Goal: Information Seeking & Learning: Learn about a topic

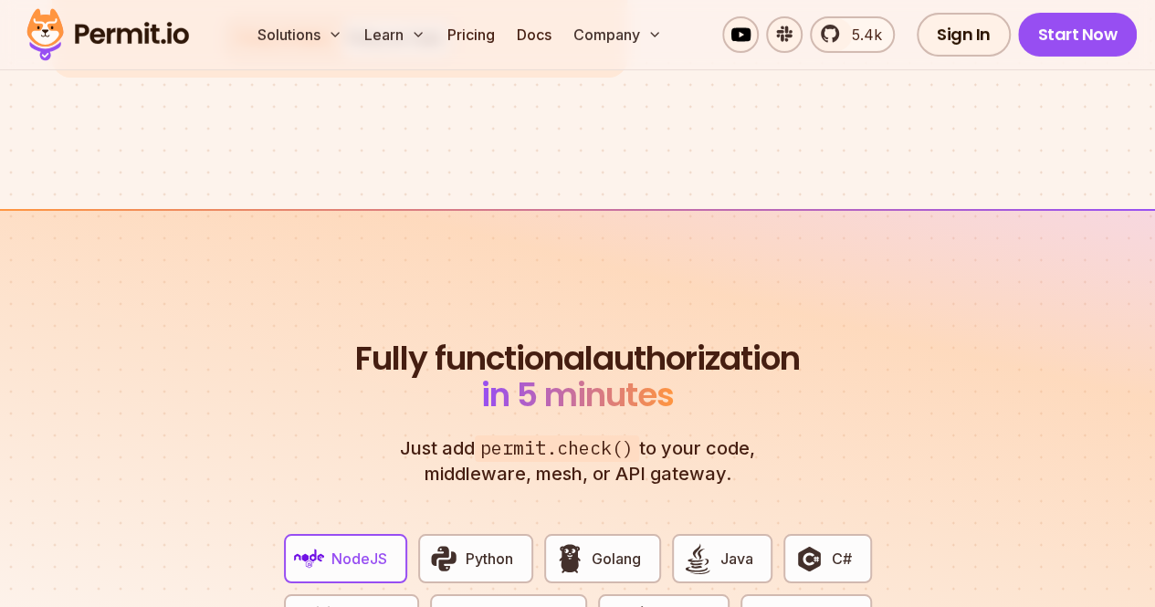
scroll to position [3132, 0]
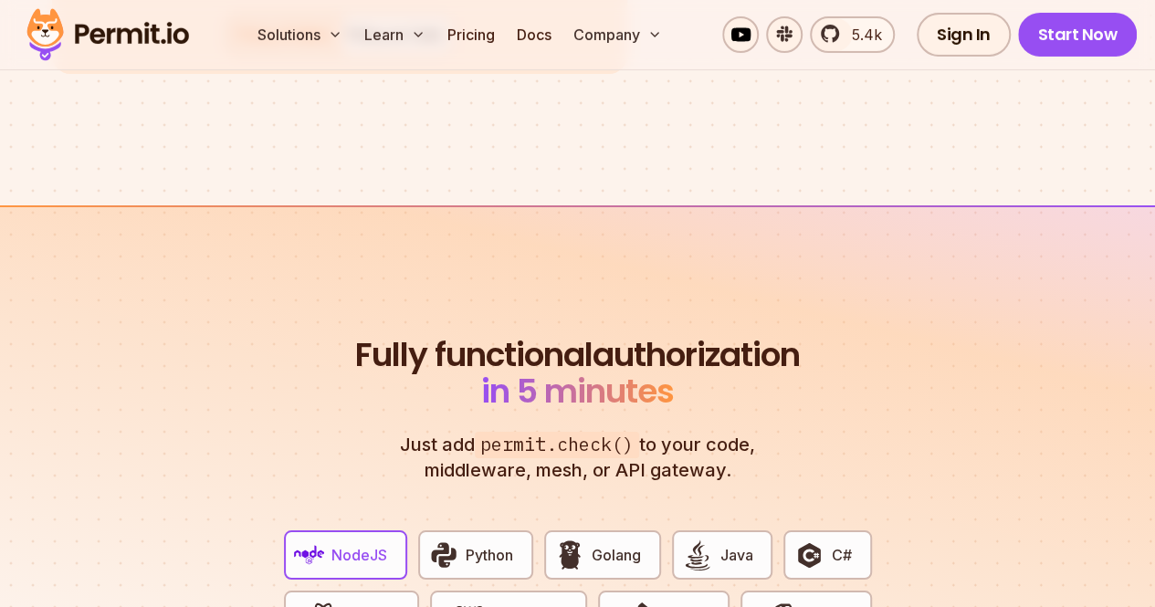
click at [500, 432] on span "permit.check()" at bounding box center [557, 445] width 164 height 26
click at [588, 432] on p "Just add permit.check() to your code, middleware, mesh, or API gateway." at bounding box center [578, 457] width 394 height 51
drag, startPoint x: 612, startPoint y: 365, endPoint x: 515, endPoint y: 364, distance: 97.7
click at [515, 432] on span "permit.check()" at bounding box center [557, 445] width 164 height 26
click at [580, 432] on p "Just add permit.check() to your code, middleware, mesh, or API gateway." at bounding box center [578, 457] width 394 height 51
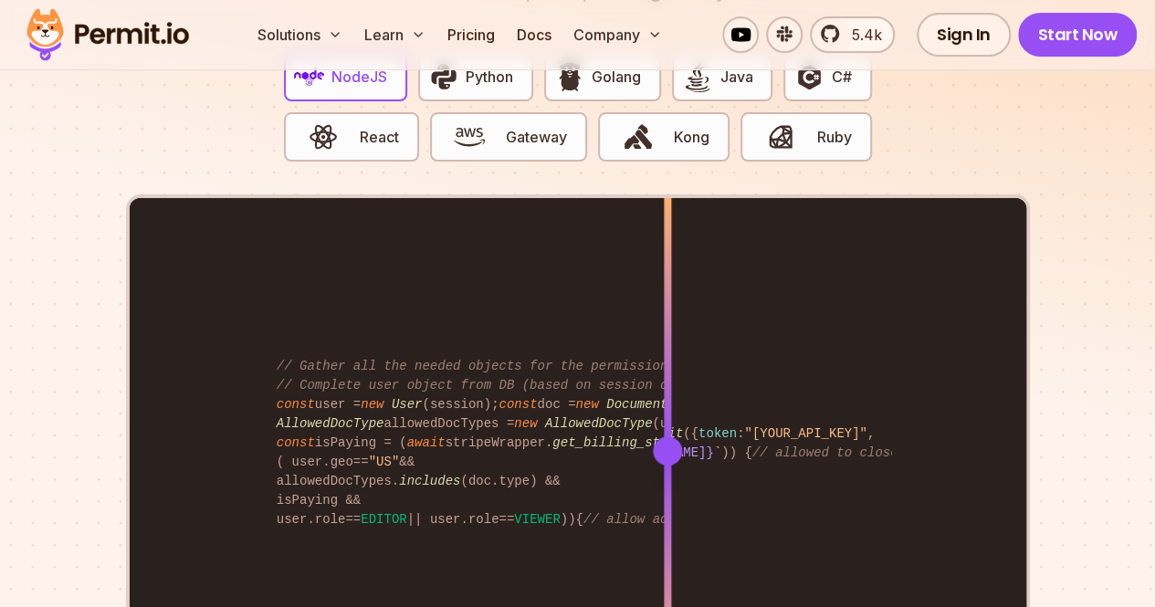
scroll to position [3614, 0]
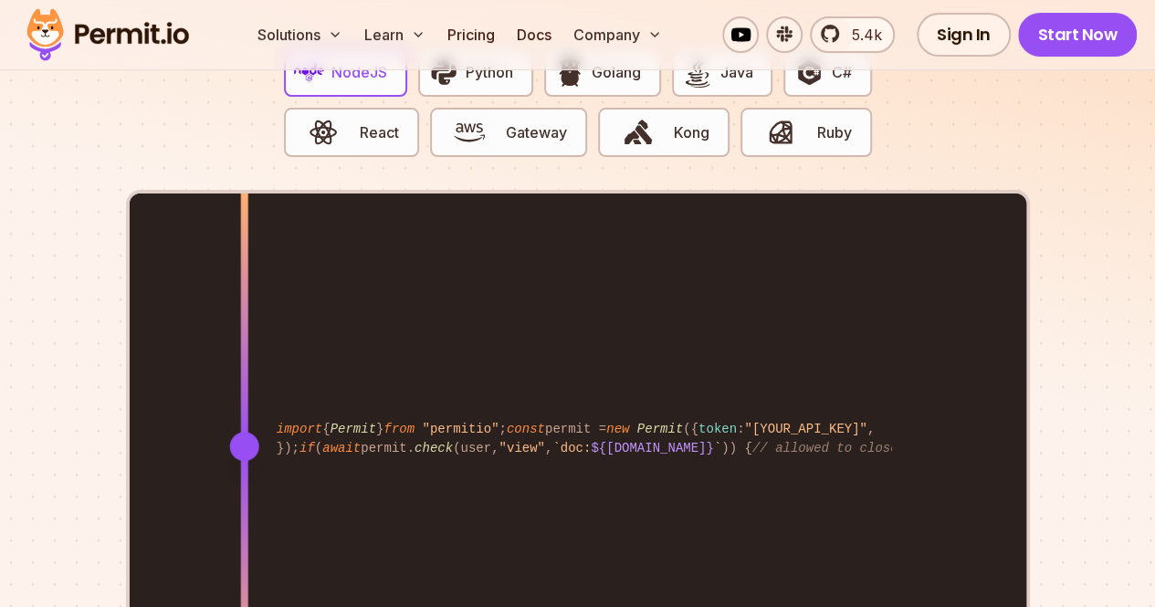
drag, startPoint x: 658, startPoint y: 365, endPoint x: 299, endPoint y: 438, distance: 366.1
click at [247, 455] on div at bounding box center [243, 445] width 7 height 504
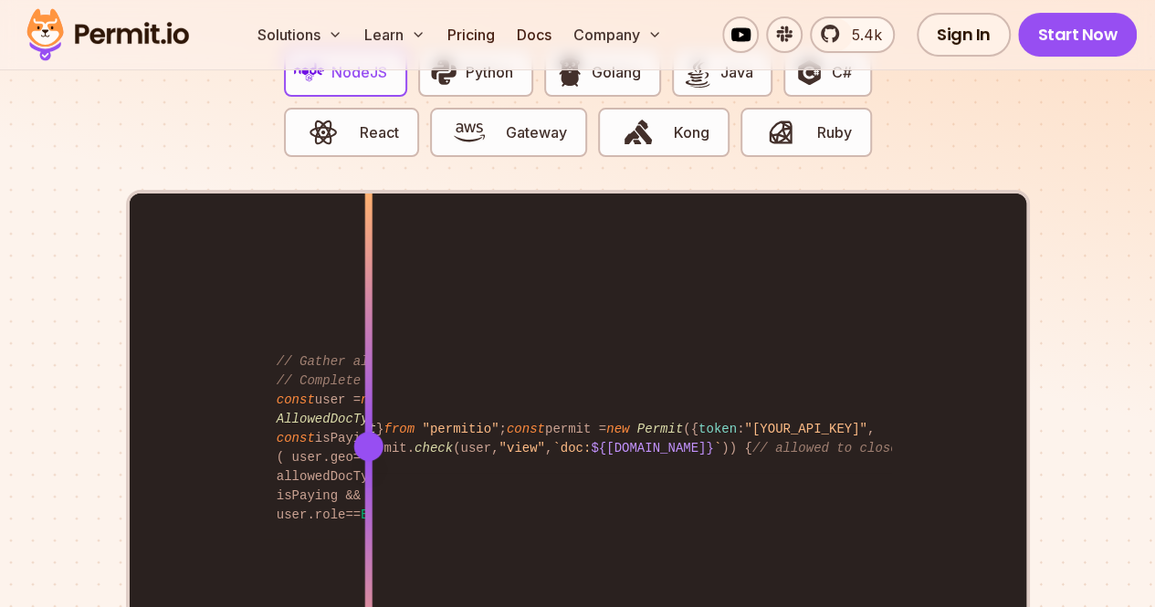
drag, startPoint x: 247, startPoint y: 371, endPoint x: 327, endPoint y: 331, distance: 89.0
click at [364, 331] on div at bounding box center [367, 445] width 7 height 504
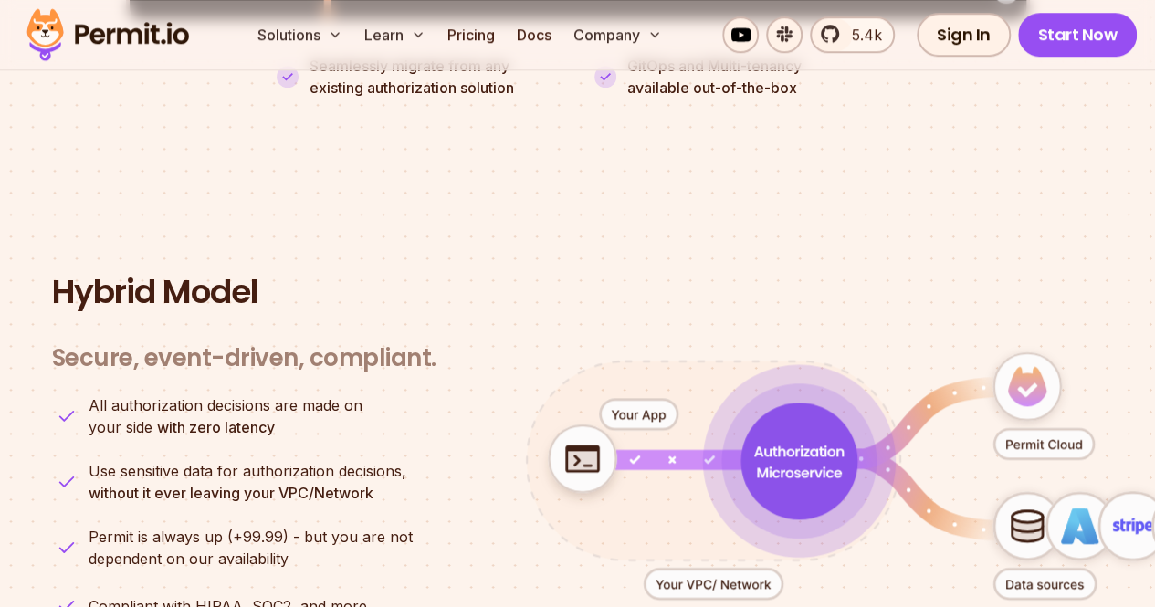
scroll to position [4293, 0]
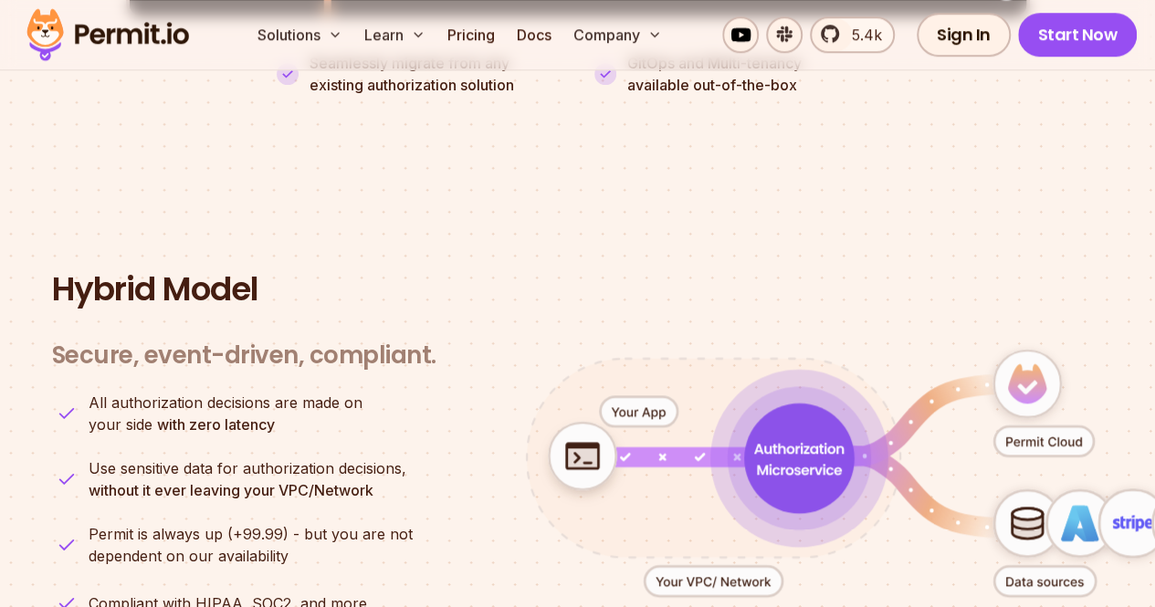
drag, startPoint x: 622, startPoint y: 432, endPoint x: 631, endPoint y: 474, distance: 43.0
click at [631, 474] on icon "animation" at bounding box center [872, 473] width 807 height 353
click at [626, 402] on image "animation" at bounding box center [582, 462] width 126 height 126
click at [697, 359] on icon "animation" at bounding box center [712, 458] width 373 height 199
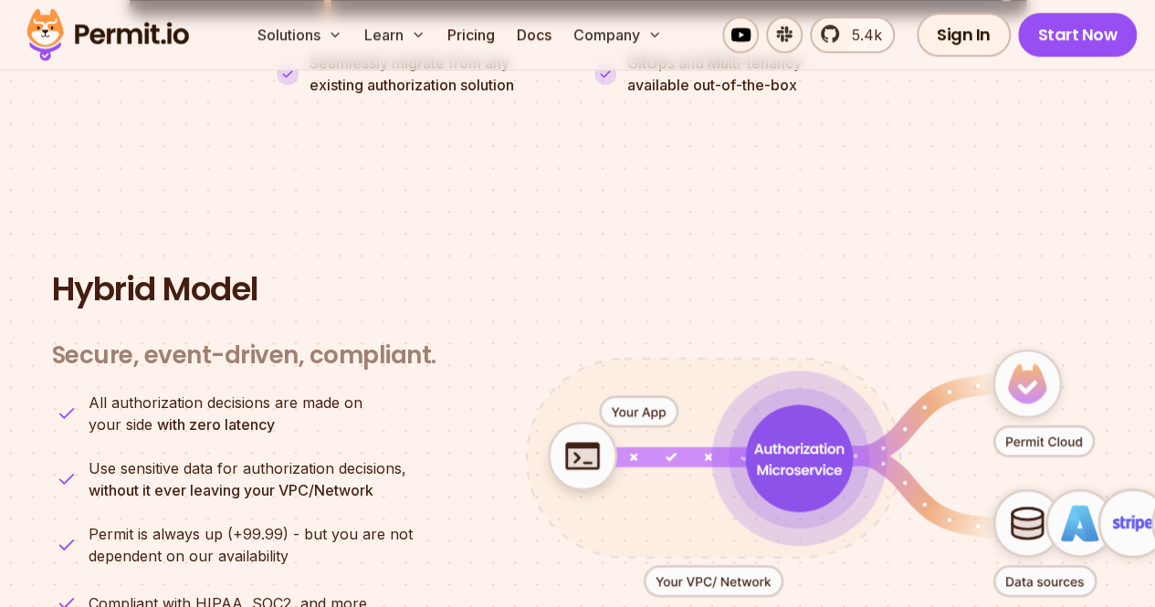
scroll to position [4370, 0]
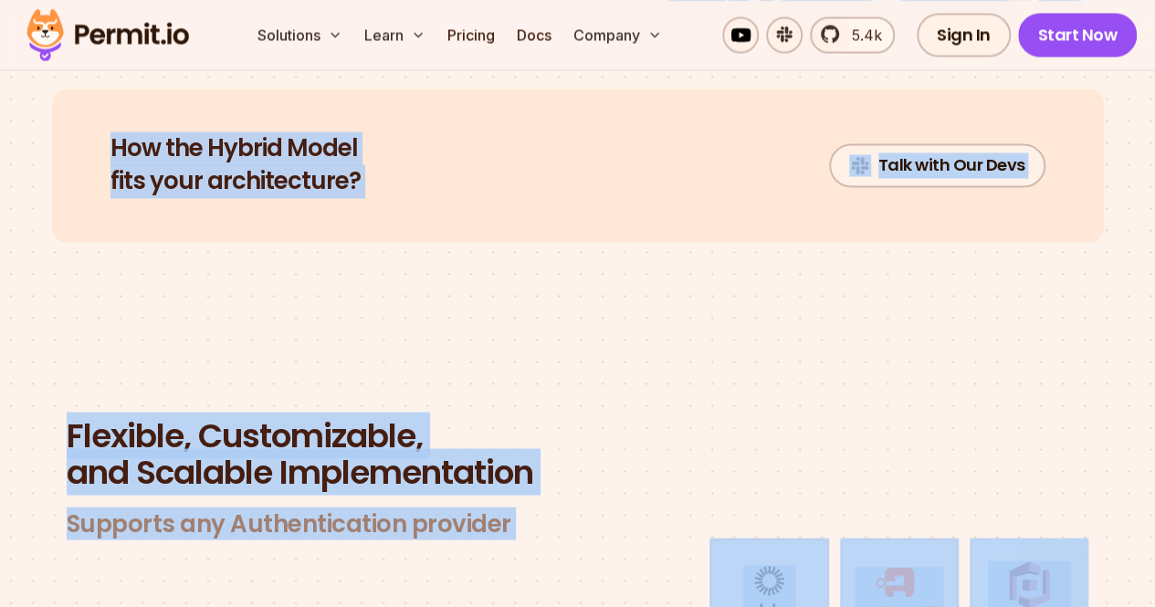
drag, startPoint x: 908, startPoint y: 362, endPoint x: 460, endPoint y: 650, distance: 532.4
click at [460, 606] on html "🤍 [DOMAIN_NAME] - Permit's New Platform for Enterprise-Grade AI Agent Security …" at bounding box center [577, 258] width 1155 height 10512
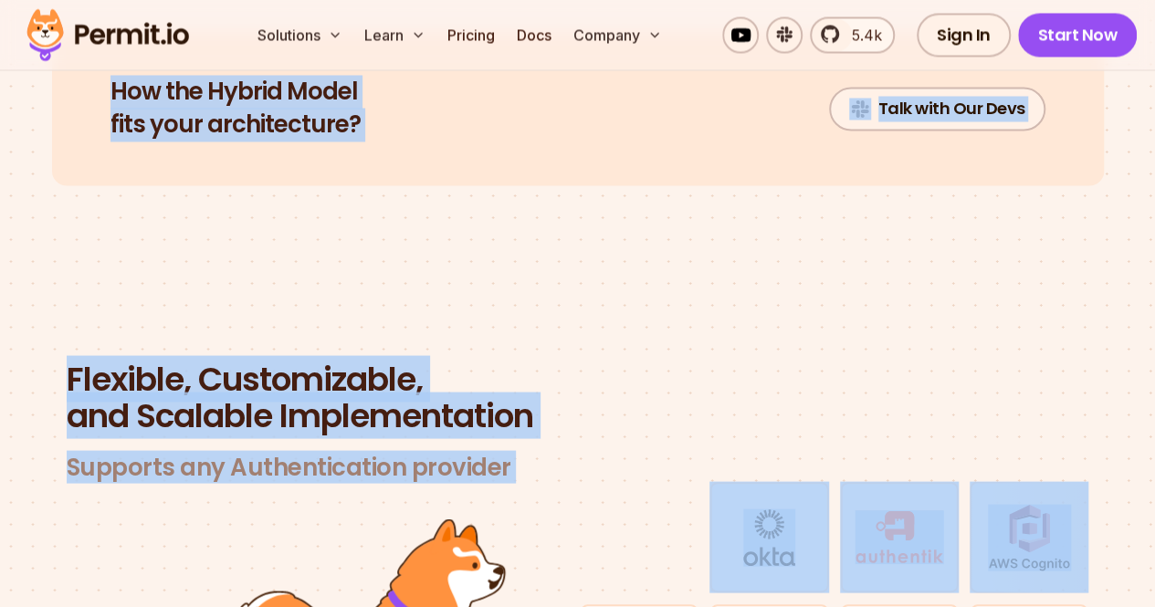
click at [616, 361] on h2 "Flexible, Customizable, and Scalable Implementation" at bounding box center [578, 397] width 1022 height 73
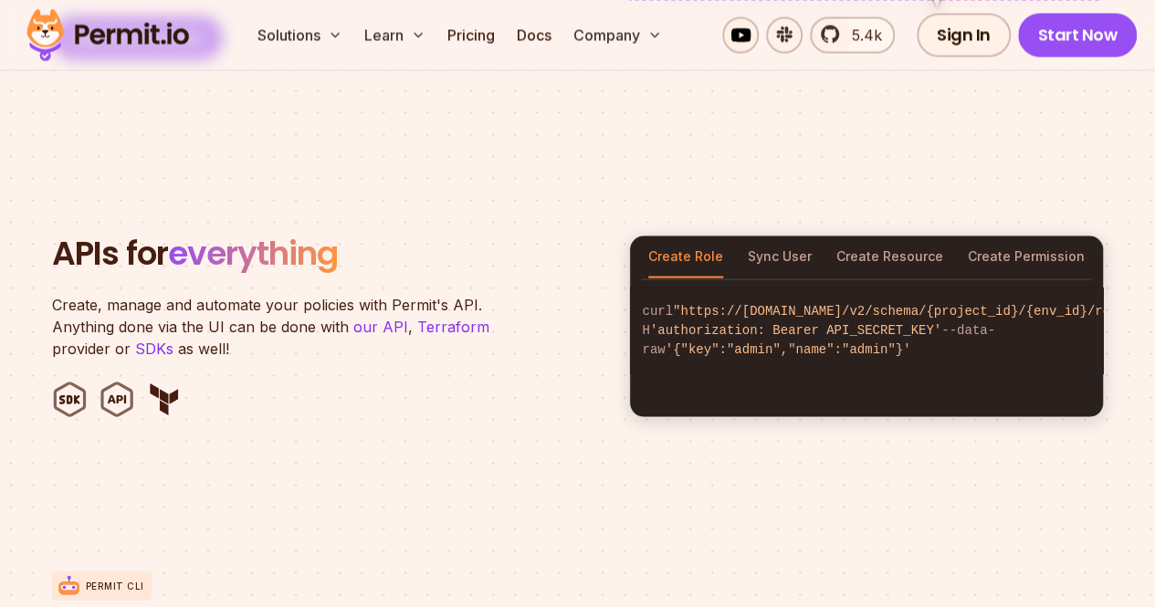
scroll to position [1719, 0]
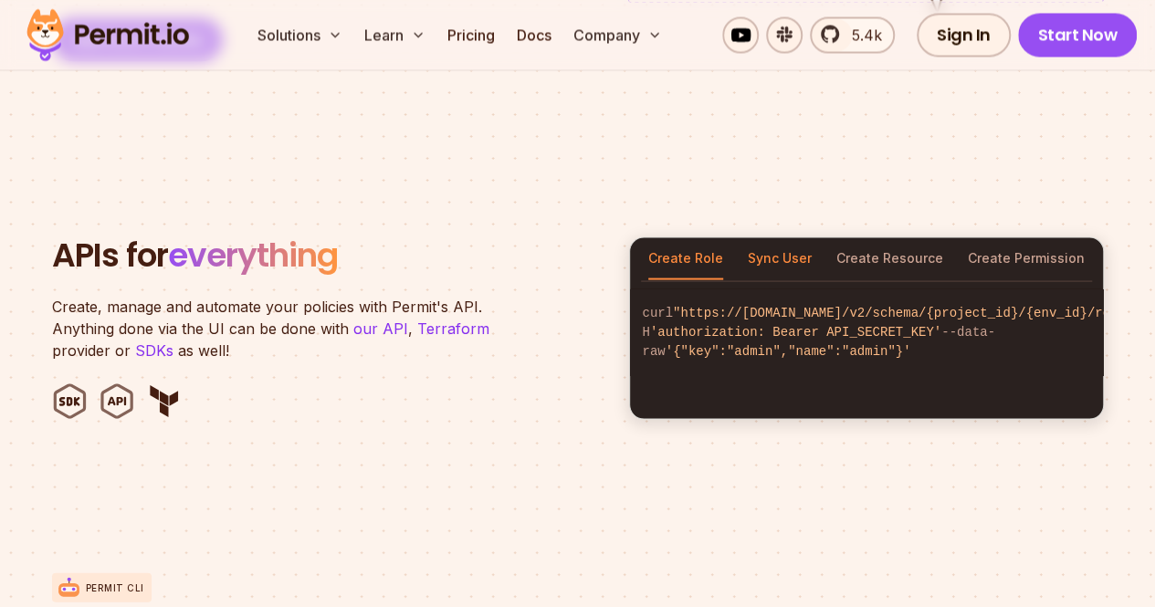
click at [778, 237] on button "Sync User" at bounding box center [780, 258] width 64 height 42
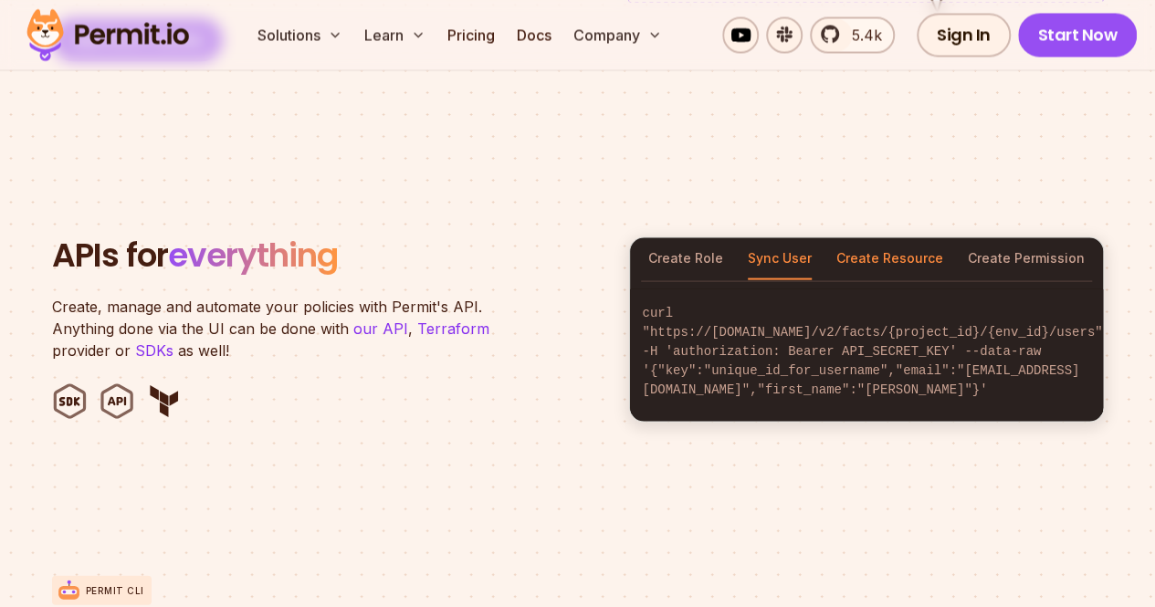
click at [890, 237] on button "Create Resource" at bounding box center [889, 258] width 107 height 42
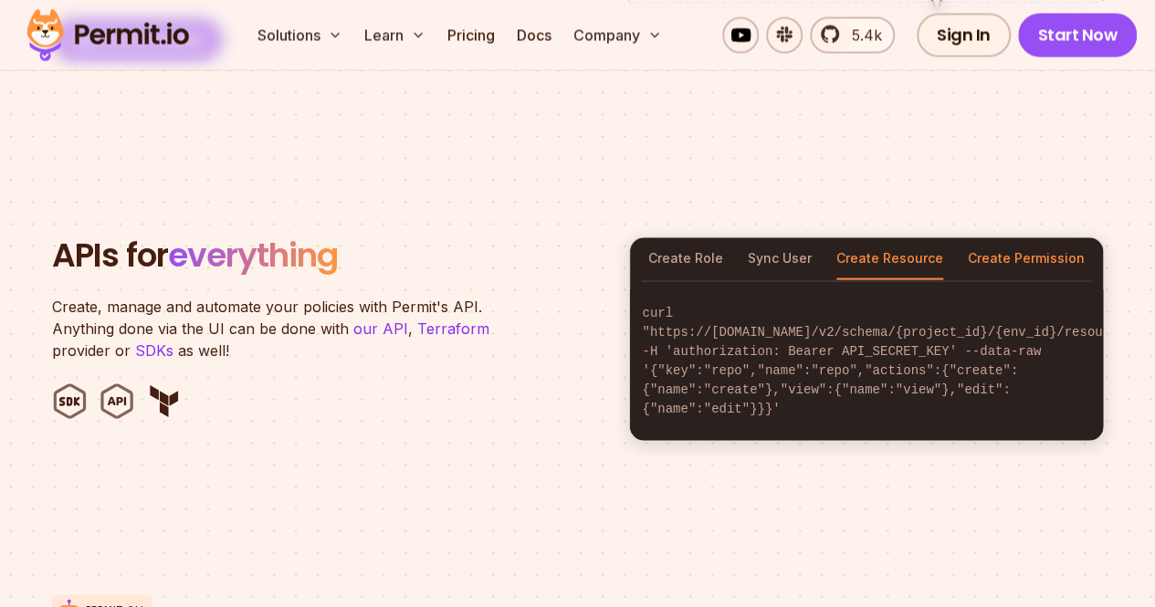
click at [988, 237] on button "Create Permission" at bounding box center [1025, 258] width 117 height 42
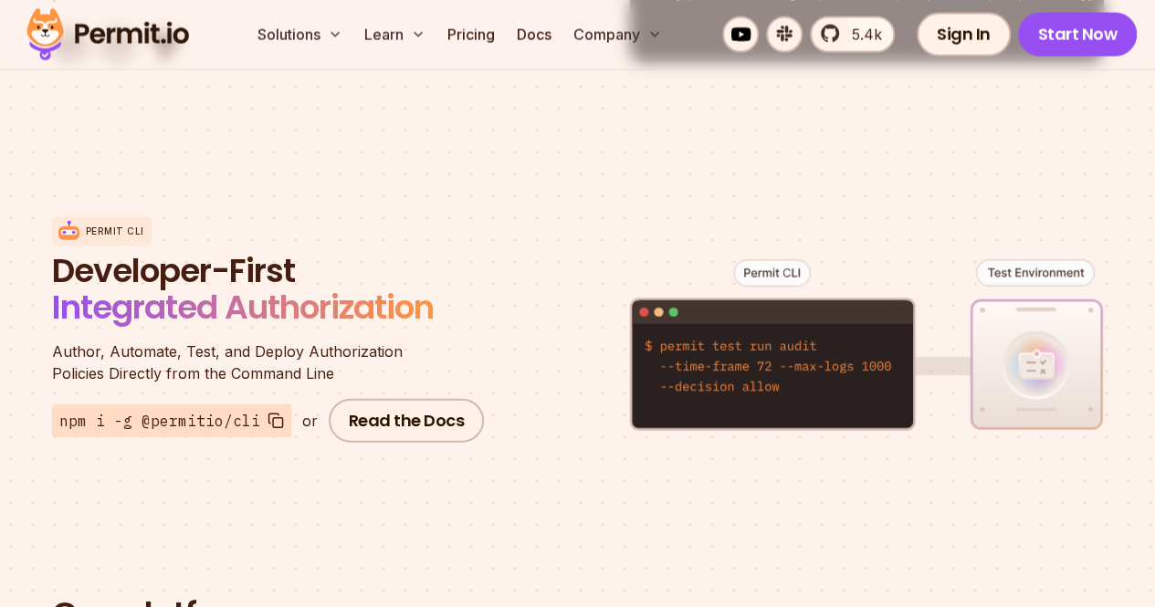
scroll to position [2077, 0]
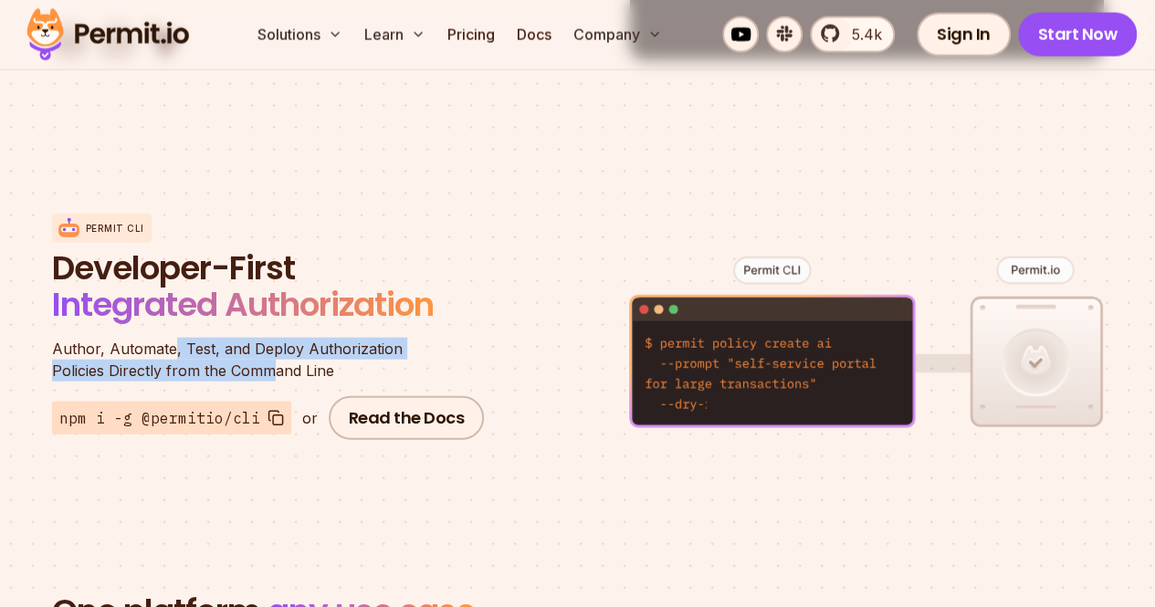
drag, startPoint x: 167, startPoint y: 256, endPoint x: 279, endPoint y: 276, distance: 113.9
click at [279, 338] on p "Author, Automate, Test, and Deploy Authorization Policies Directly from the Com…" at bounding box center [271, 360] width 438 height 44
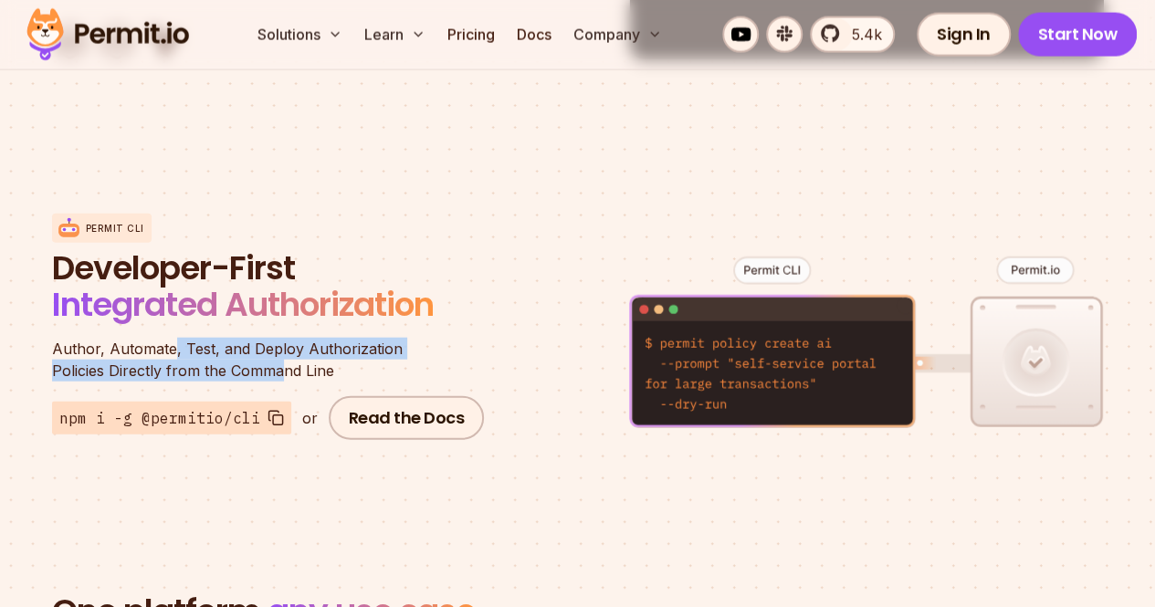
click at [283, 338] on p "Author, Automate, Test, and Deploy Authorization Policies Directly from the Com…" at bounding box center [271, 360] width 438 height 44
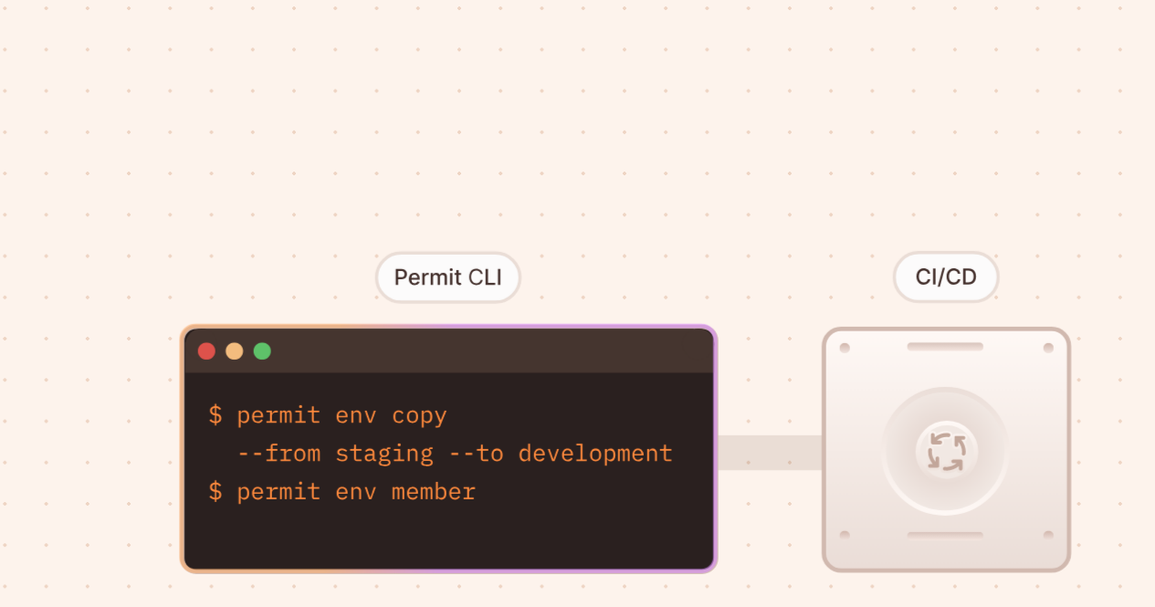
scroll to position [2107, 0]
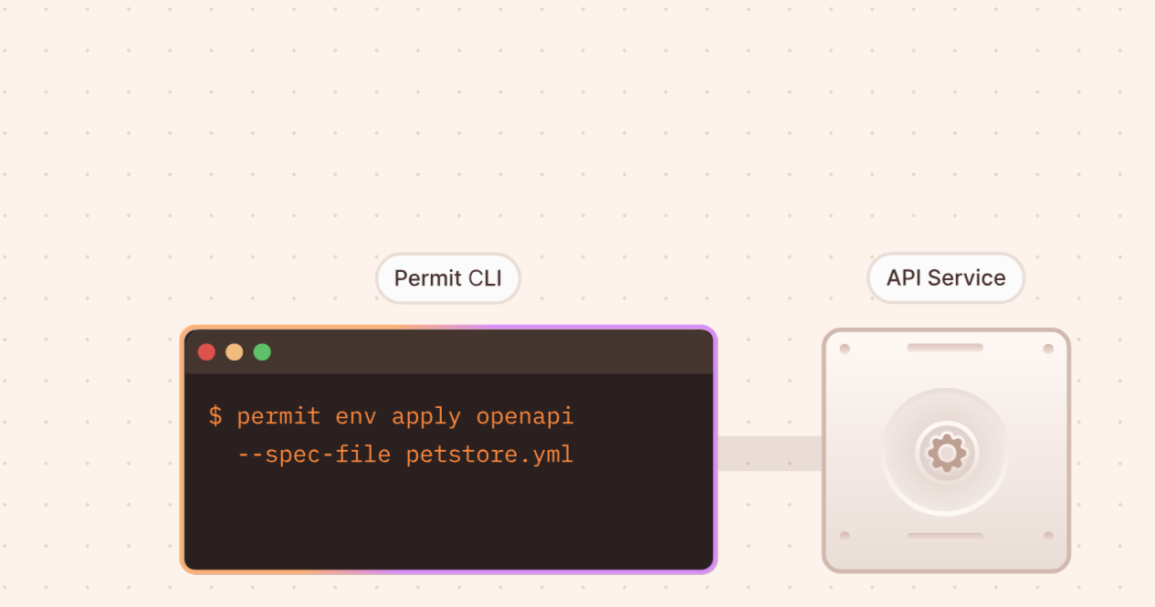
click at [845, 225] on figure at bounding box center [866, 327] width 475 height 359
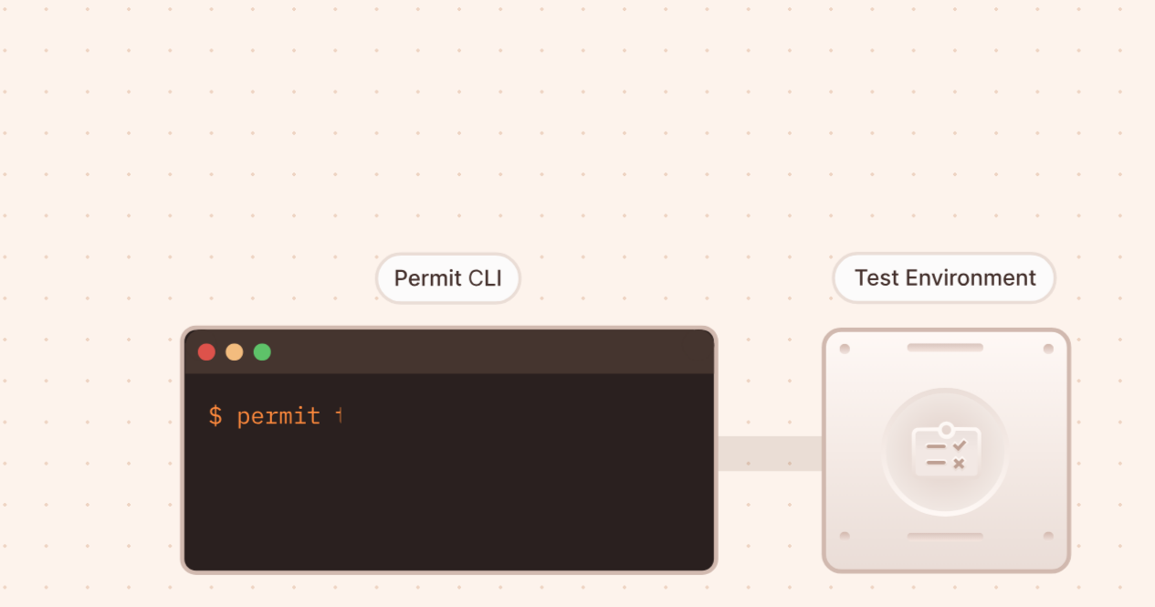
click at [838, 225] on figure at bounding box center [866, 327] width 475 height 359
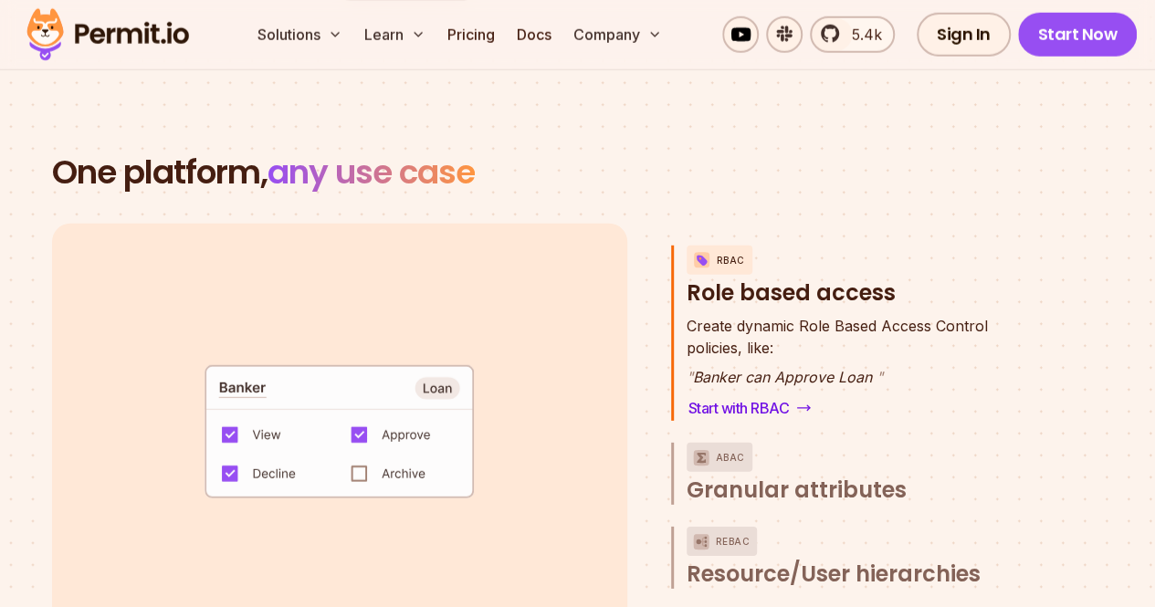
scroll to position [2517, 0]
click at [730, 442] on p "ABAC" at bounding box center [730, 456] width 29 height 29
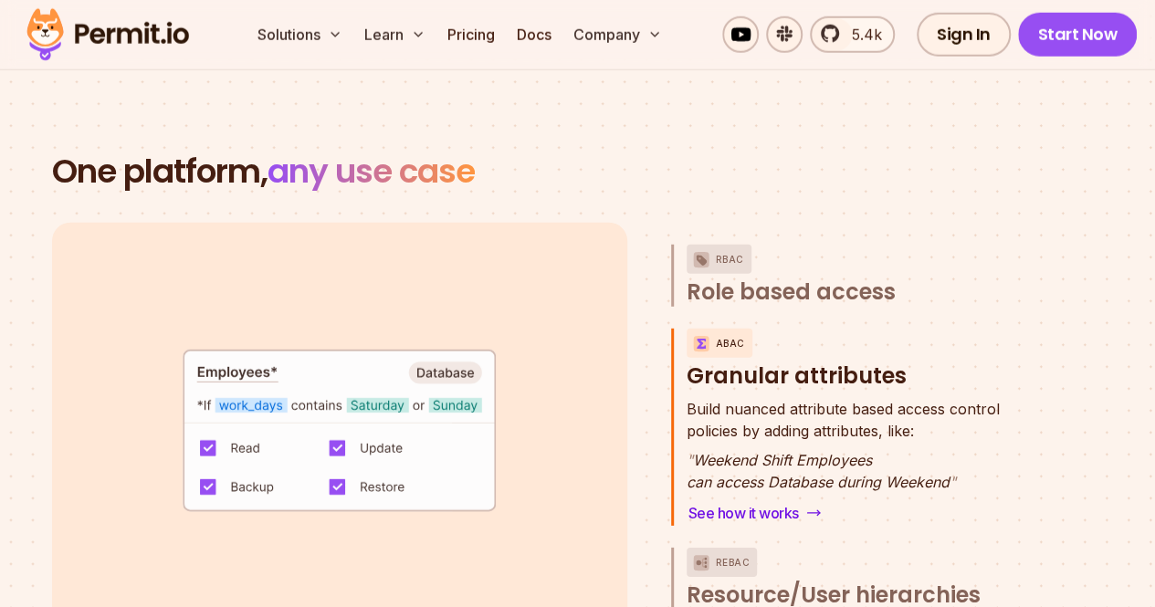
scroll to position [92, 0]
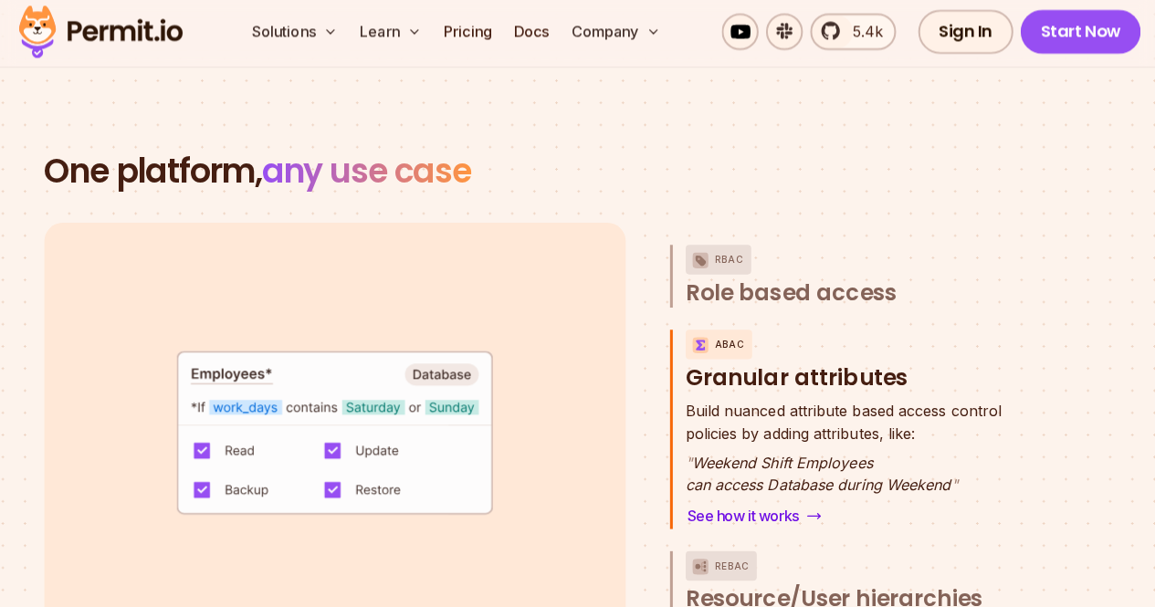
scroll to position [2516, 0]
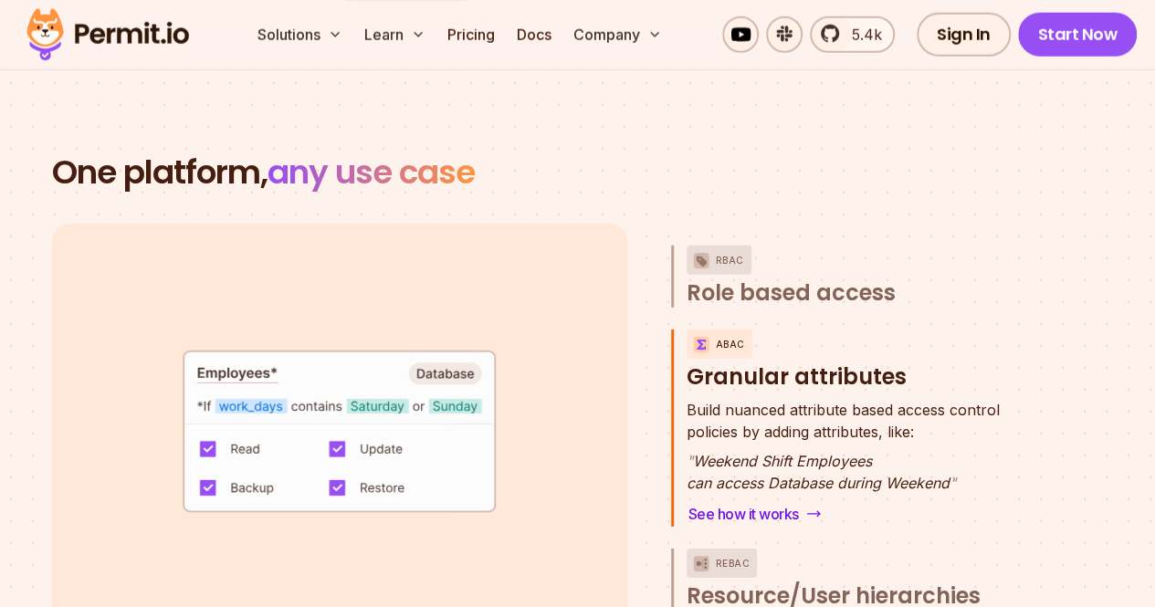
click at [764, 329] on h3 "ABAC Granular attributes" at bounding box center [856, 360] width 340 height 62
click at [807, 329] on h3 "ABAC Granular attributes" at bounding box center [856, 360] width 340 height 62
click at [756, 329] on h3 "ABAC Granular attributes" at bounding box center [856, 360] width 340 height 62
click at [758, 329] on h3 "ABAC Granular attributes" at bounding box center [856, 360] width 340 height 62
click at [745, 581] on span "Resource/User hierarchies" at bounding box center [833, 595] width 294 height 29
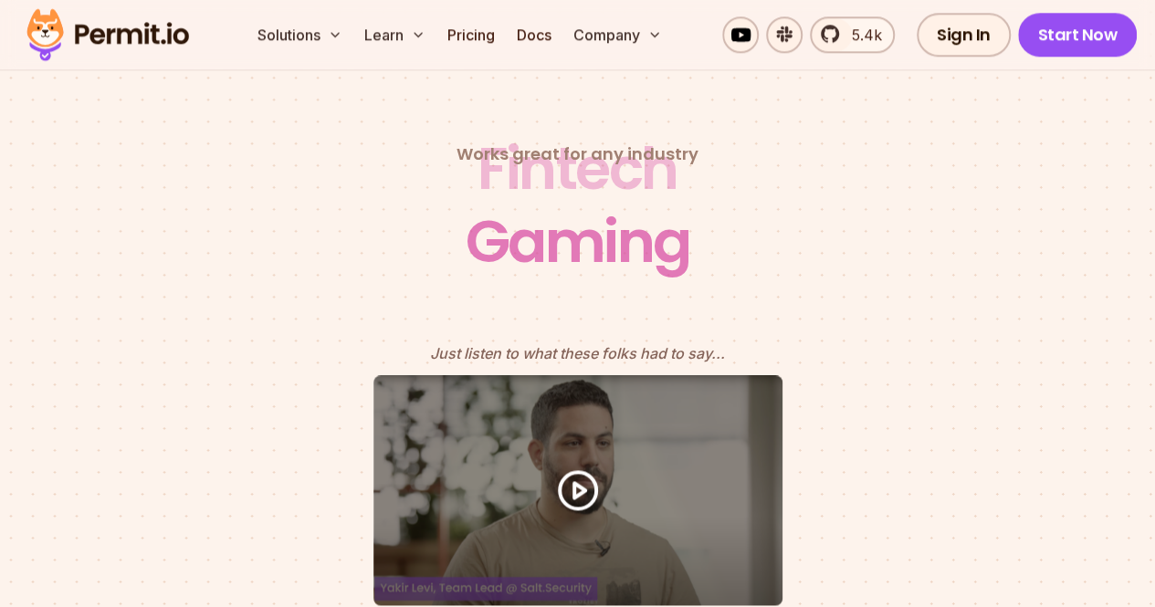
scroll to position [7904, 0]
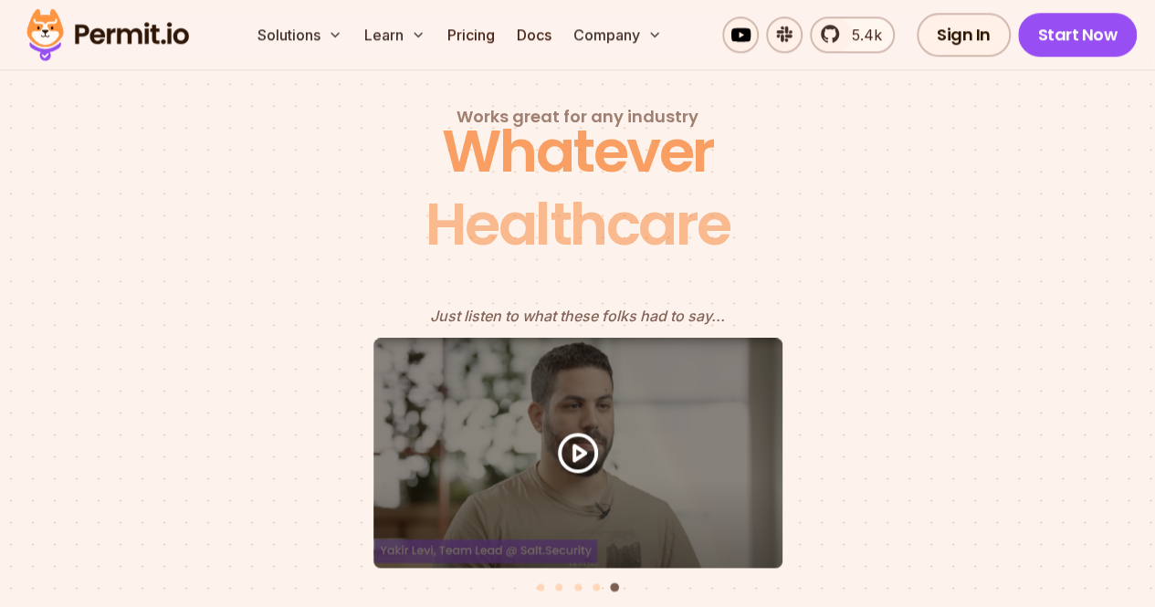
click at [587, 495] on div "Testimonials" at bounding box center [577, 469] width 1118 height 263
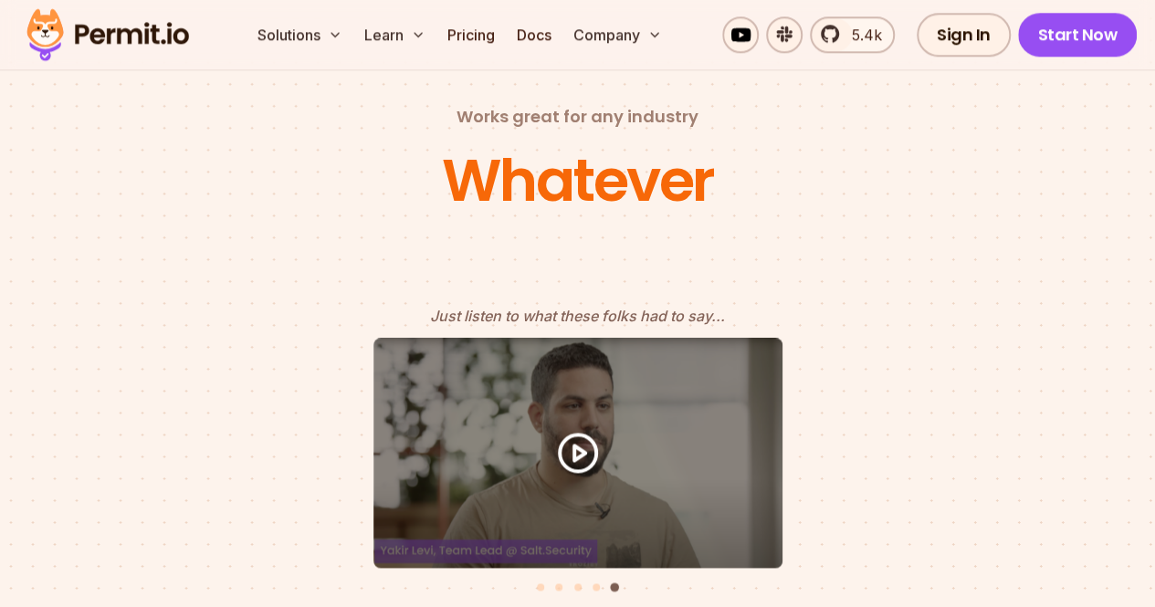
click at [593, 578] on li "Select a slide to show" at bounding box center [596, 586] width 13 height 16
click at [594, 583] on button "Go to slide 4" at bounding box center [595, 586] width 7 height 7
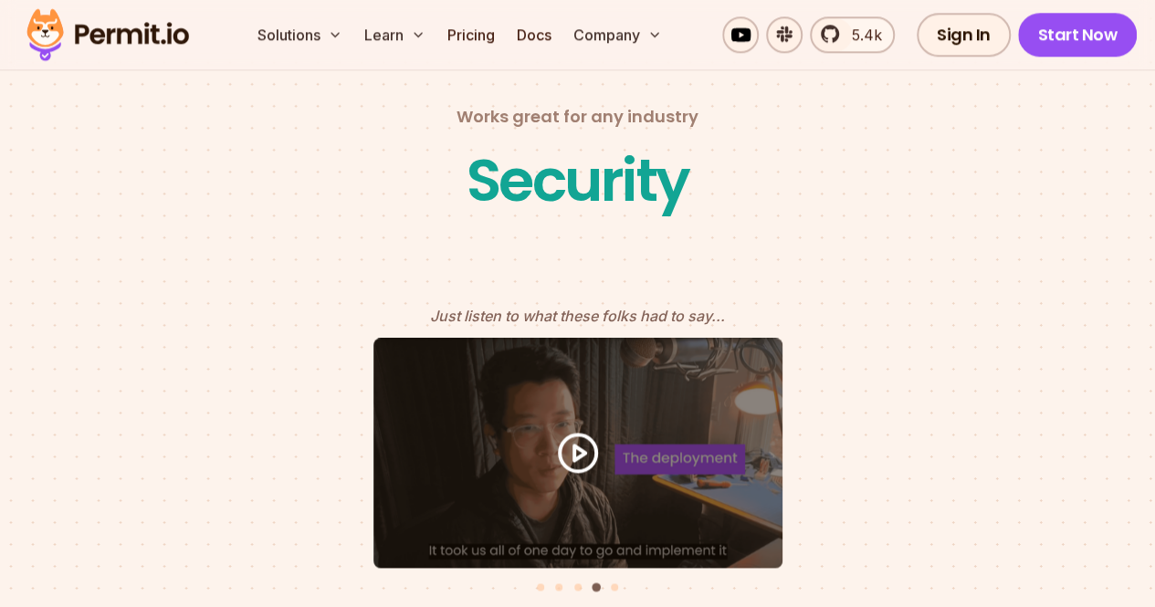
click at [566, 492] on div "Testimonials" at bounding box center [577, 469] width 1118 height 263
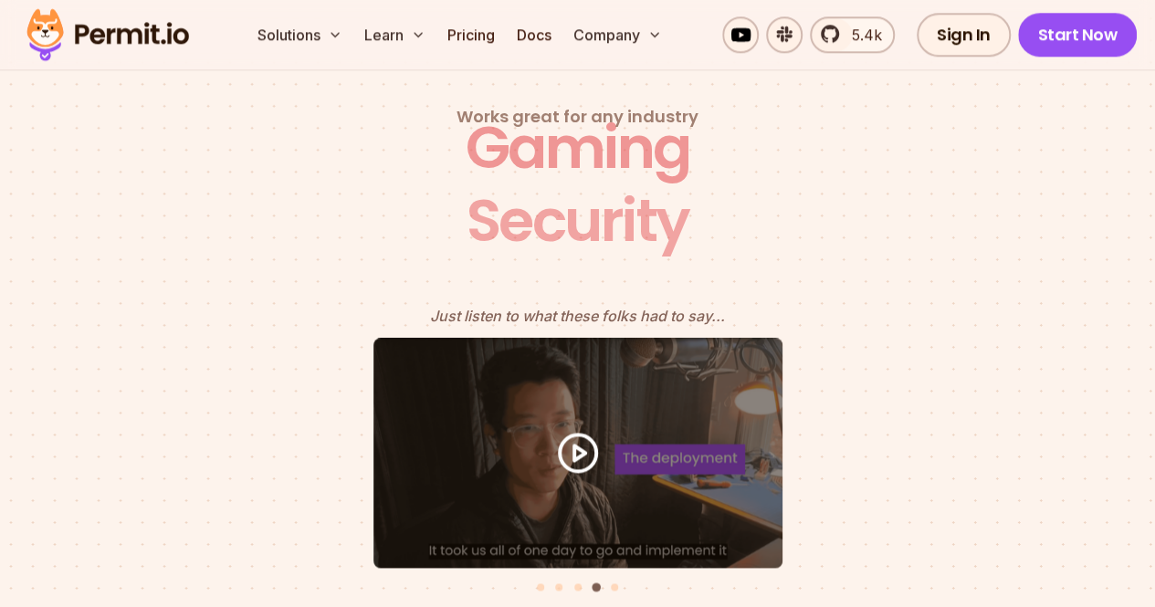
click at [559, 578] on li "Select a slide to show" at bounding box center [558, 586] width 13 height 16
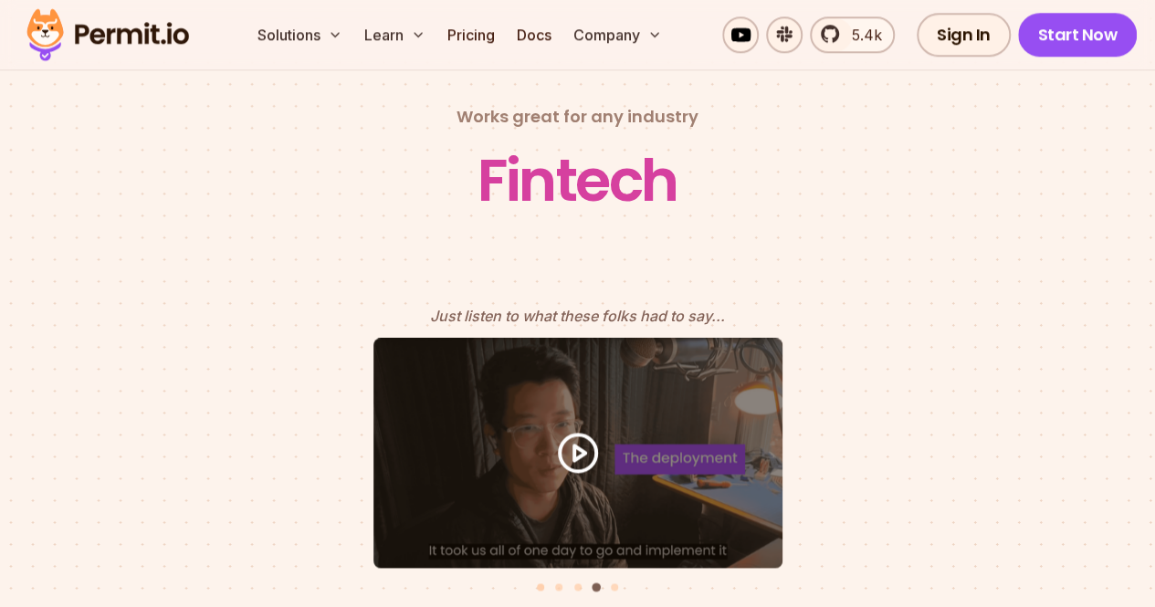
click at [539, 583] on button "Go to slide 1" at bounding box center [540, 586] width 7 height 7
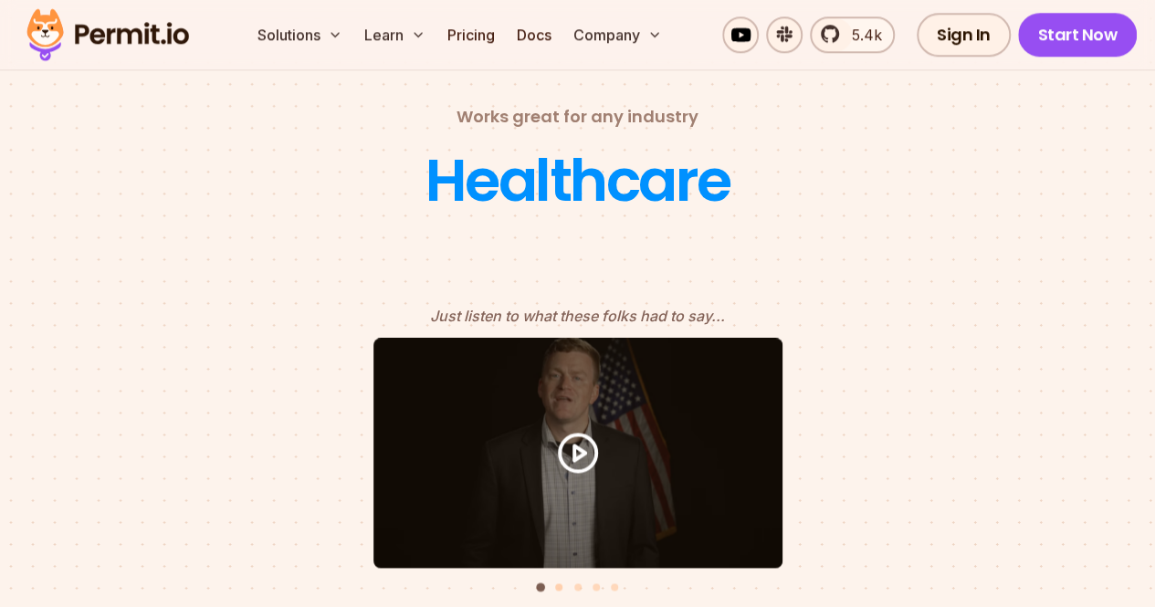
click at [557, 583] on button "Go to slide 2" at bounding box center [558, 586] width 7 height 7
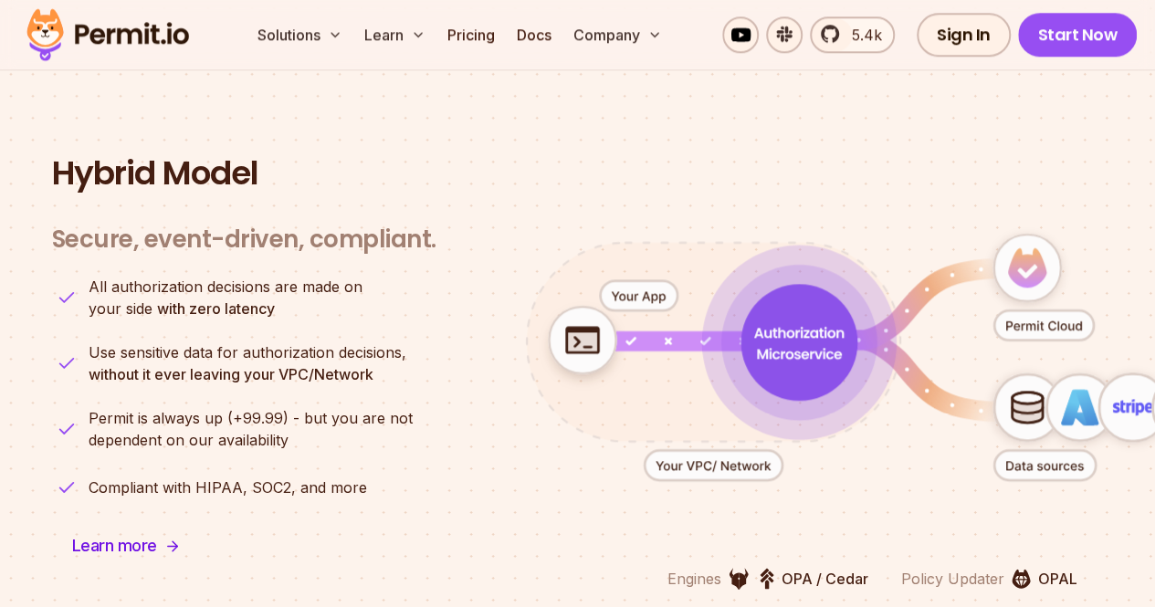
scroll to position [4412, 0]
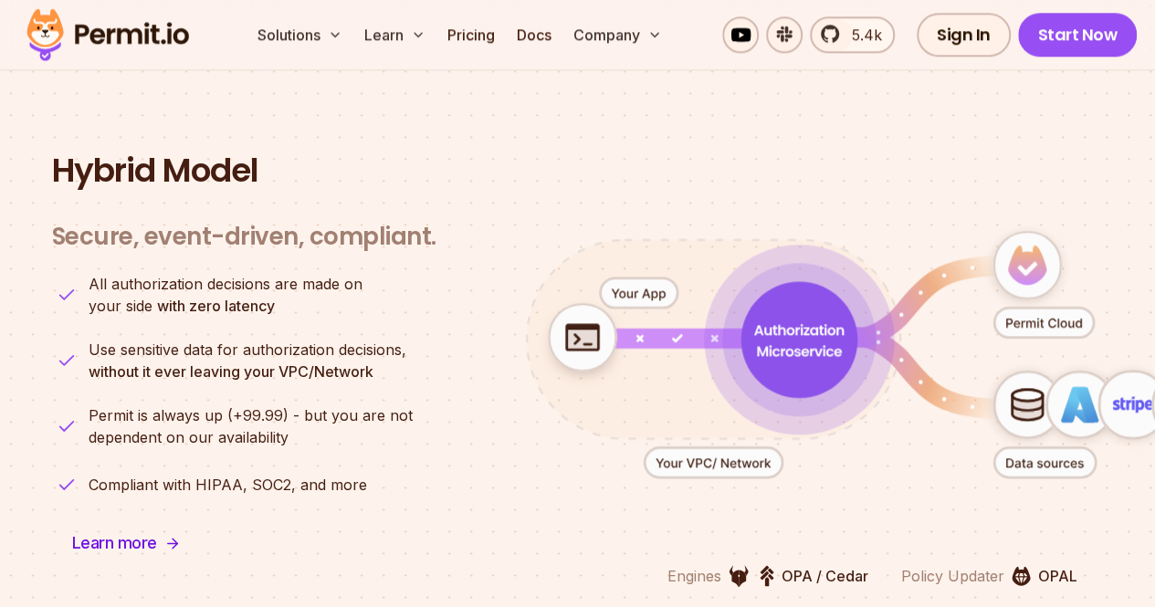
drag, startPoint x: 1131, startPoint y: 334, endPoint x: 1014, endPoint y: 345, distance: 117.3
click at [1014, 370] on g "animation" at bounding box center [1105, 404] width 227 height 69
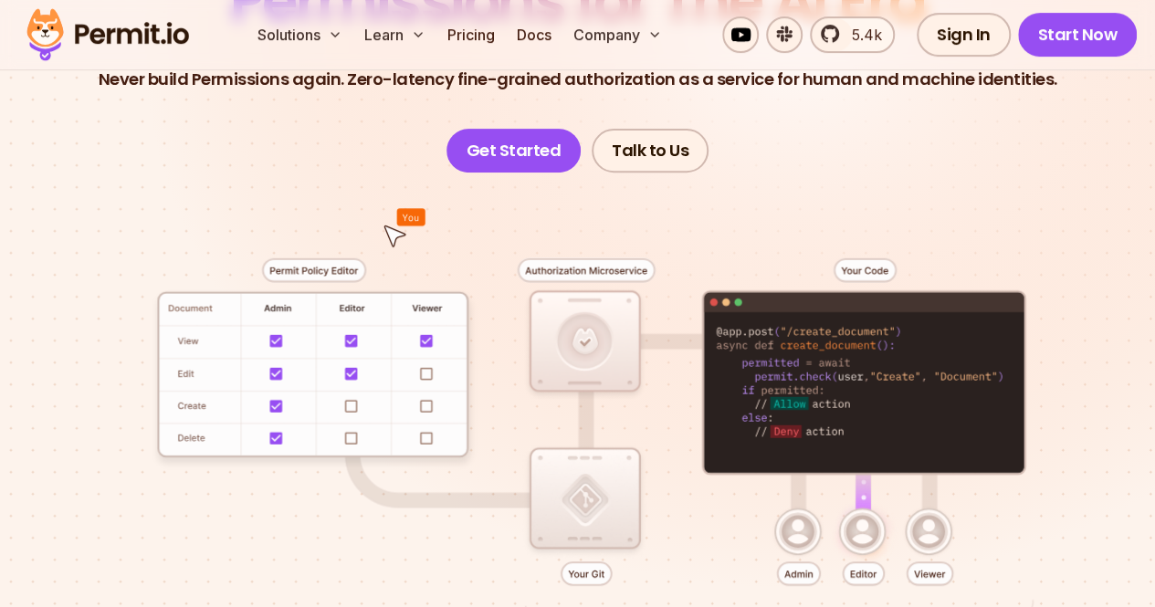
scroll to position [0, 0]
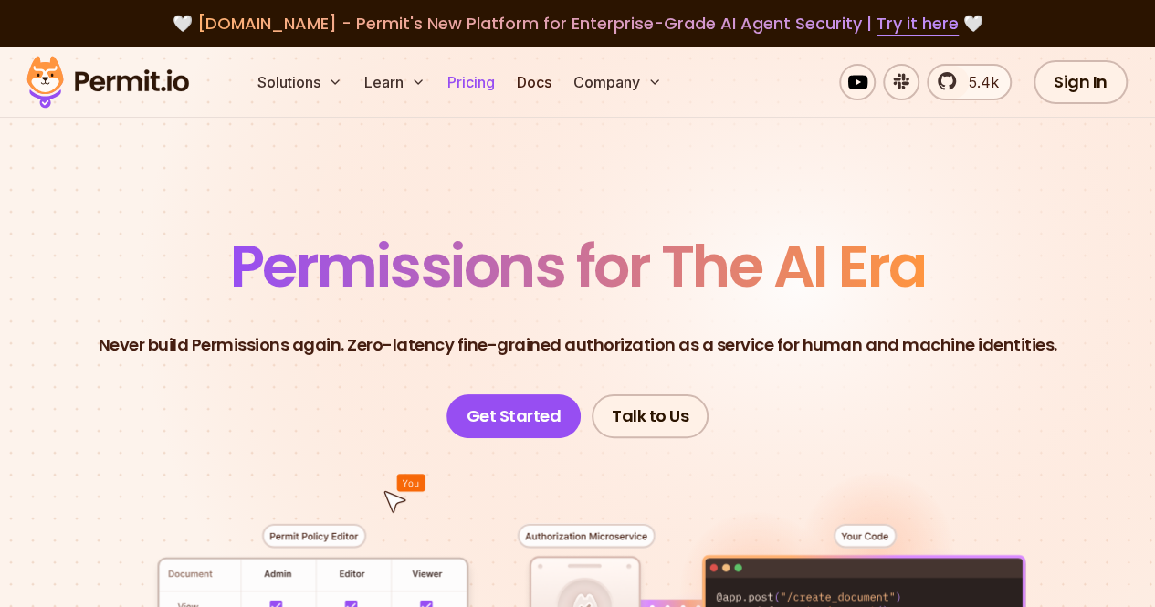
click at [498, 87] on link "Pricing" at bounding box center [471, 82] width 62 height 37
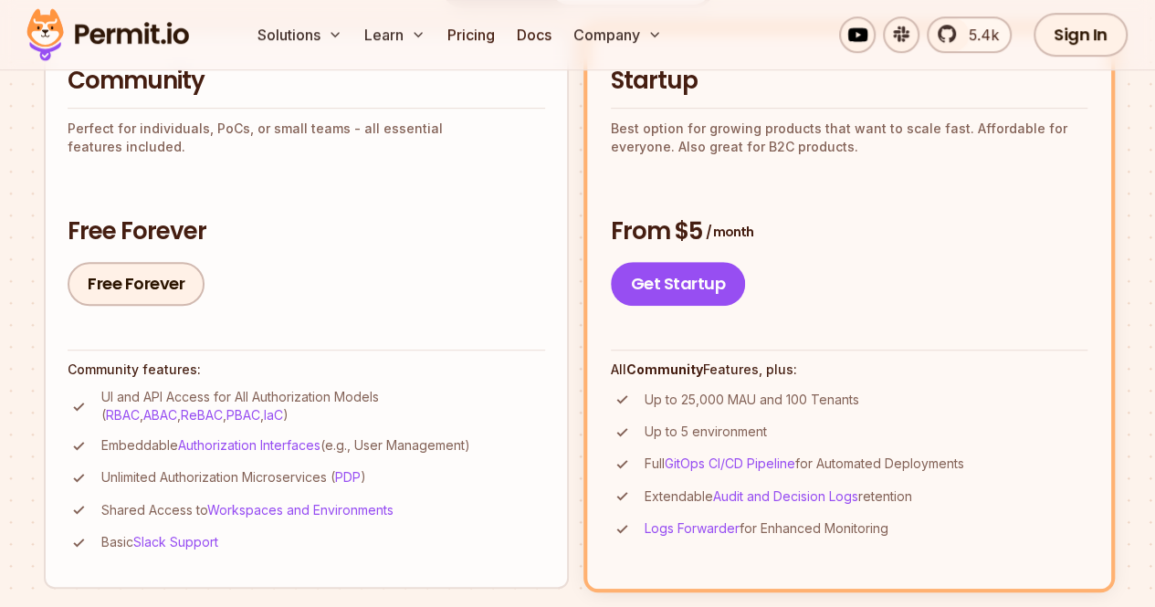
scroll to position [183, 0]
